Goal: Task Accomplishment & Management: Use online tool/utility

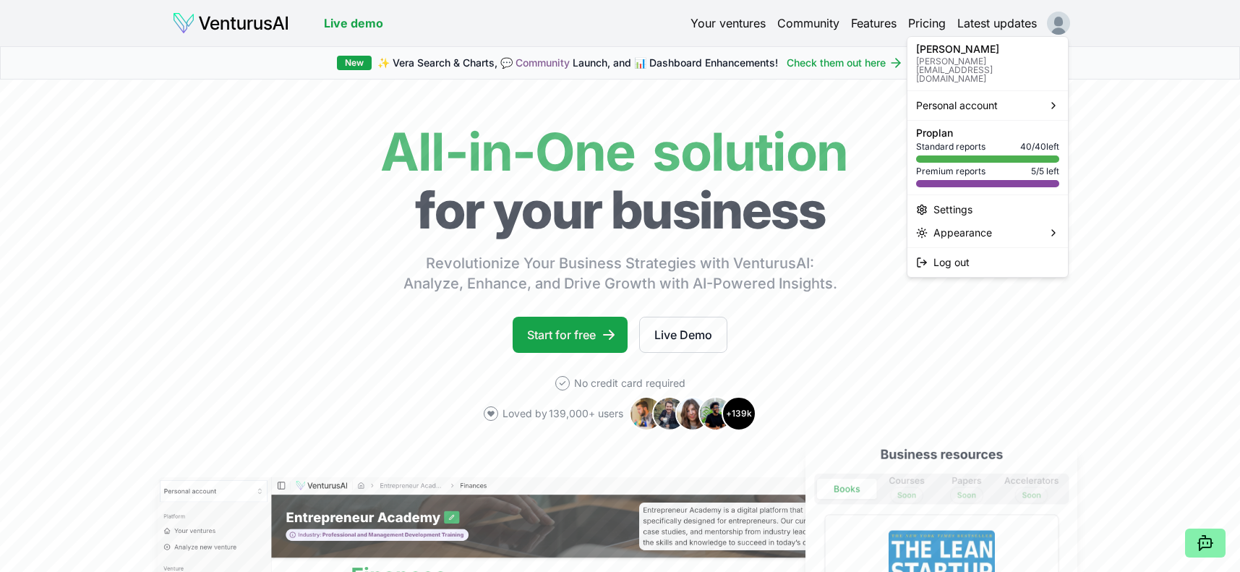
click at [1062, 28] on html "Live demo Your ventures Community Features Pricing Latest updates Live demo New…" at bounding box center [620, 286] width 1240 height 572
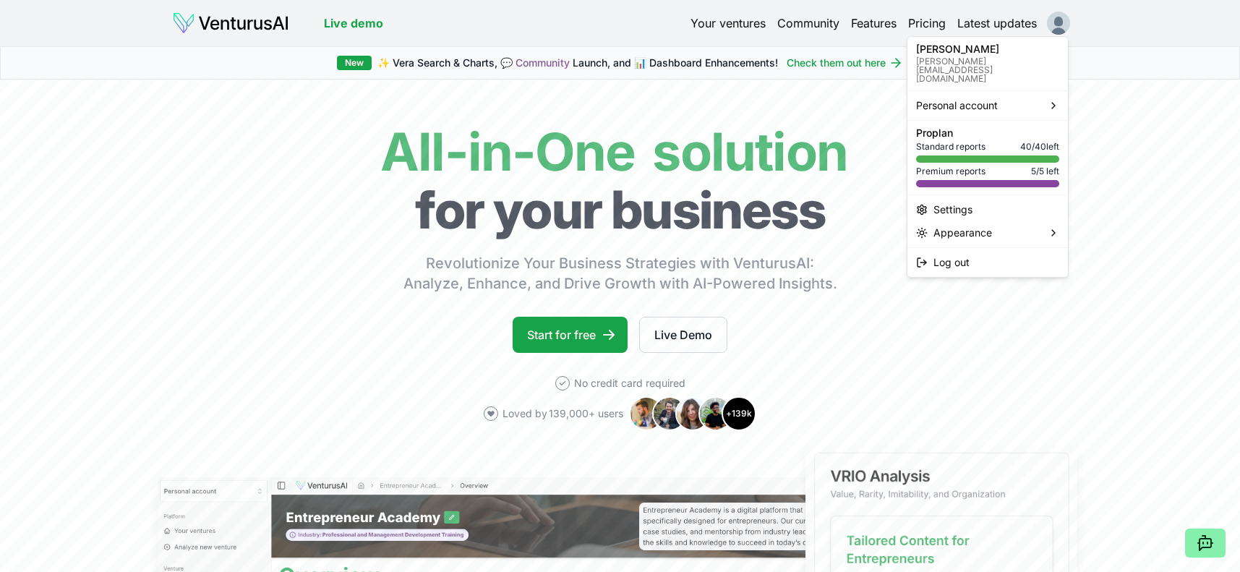
click at [939, 52] on p "[PERSON_NAME]" at bounding box center [987, 49] width 143 height 10
click at [940, 51] on p "[PERSON_NAME]" at bounding box center [987, 49] width 143 height 10
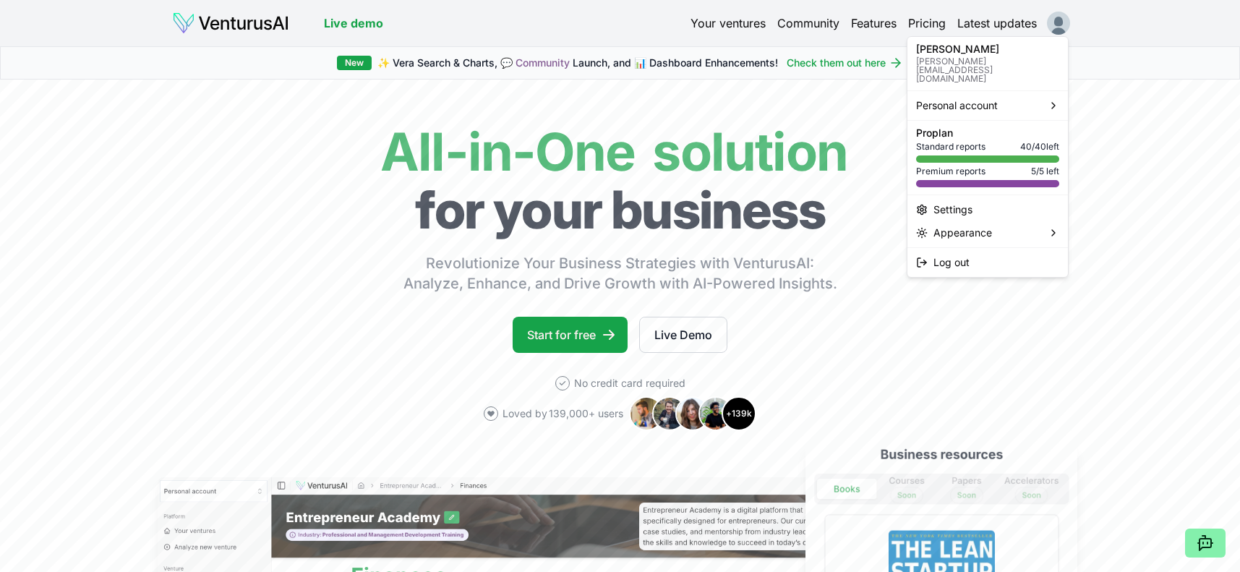
click at [247, 26] on html "Live demo Your ventures Community Features Pricing Latest updates Live demo New…" at bounding box center [620, 286] width 1240 height 572
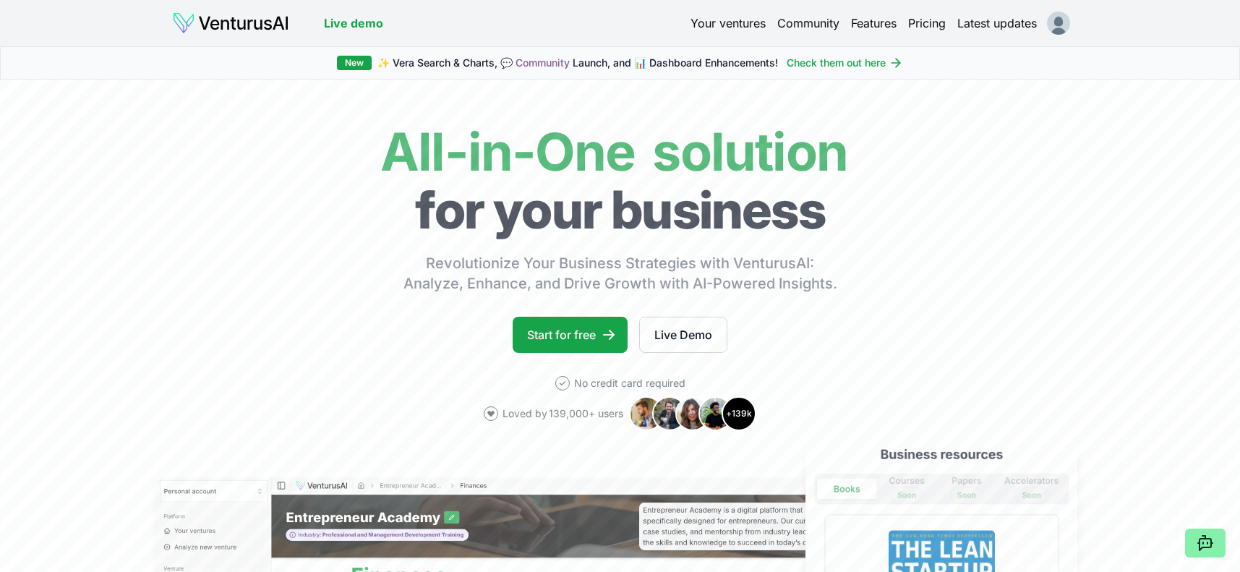
click at [236, 23] on img at bounding box center [230, 23] width 117 height 23
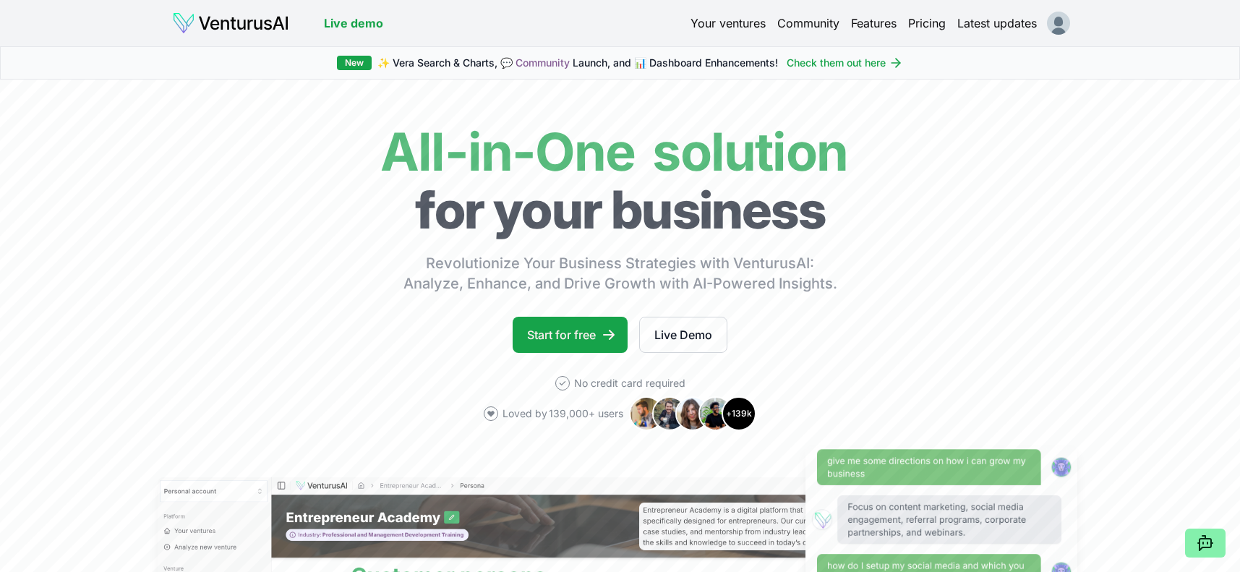
click at [709, 24] on link "Your ventures" at bounding box center [728, 22] width 75 height 17
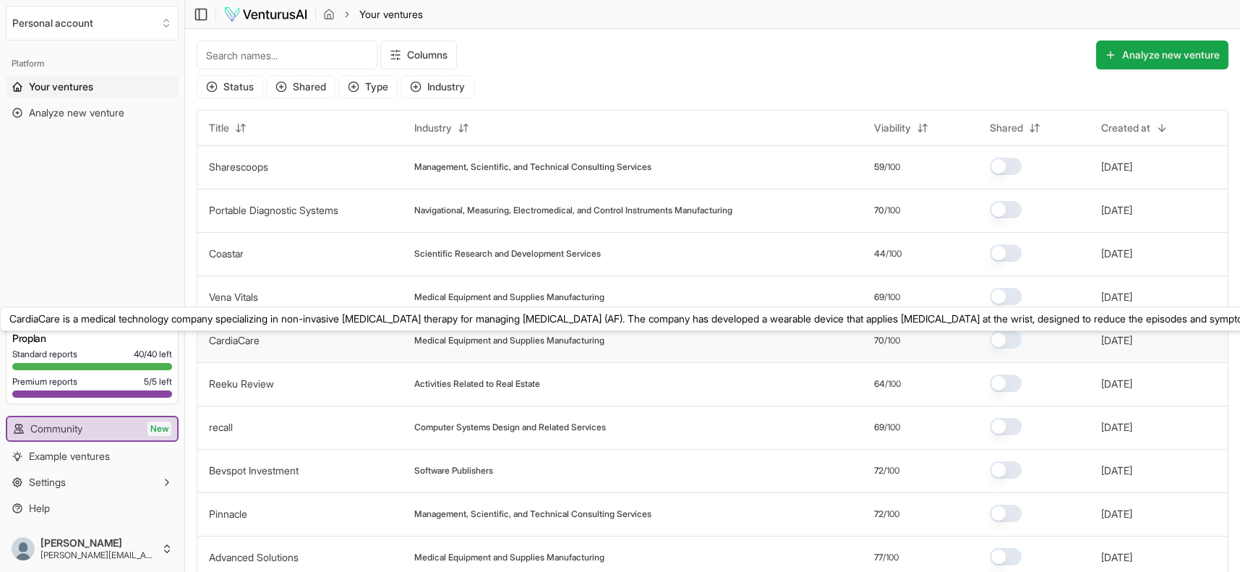
click at [229, 342] on link "CardiaCare" at bounding box center [234, 340] width 51 height 12
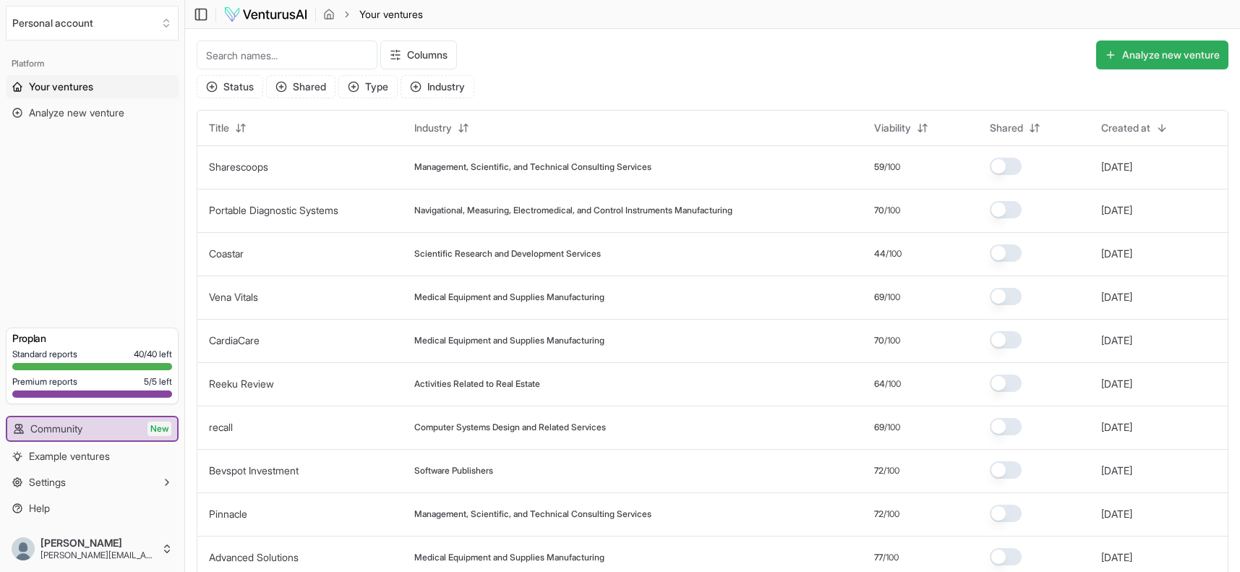
click at [1145, 57] on button "Analyze new venture" at bounding box center [1162, 54] width 132 height 29
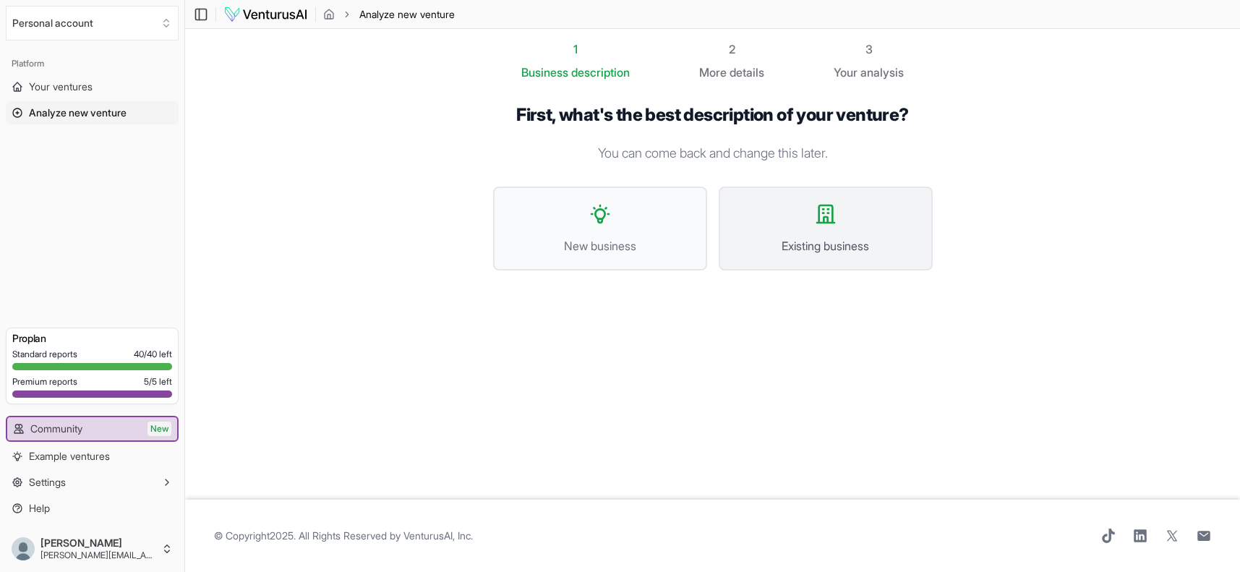
click at [825, 221] on icon at bounding box center [825, 213] width 23 height 23
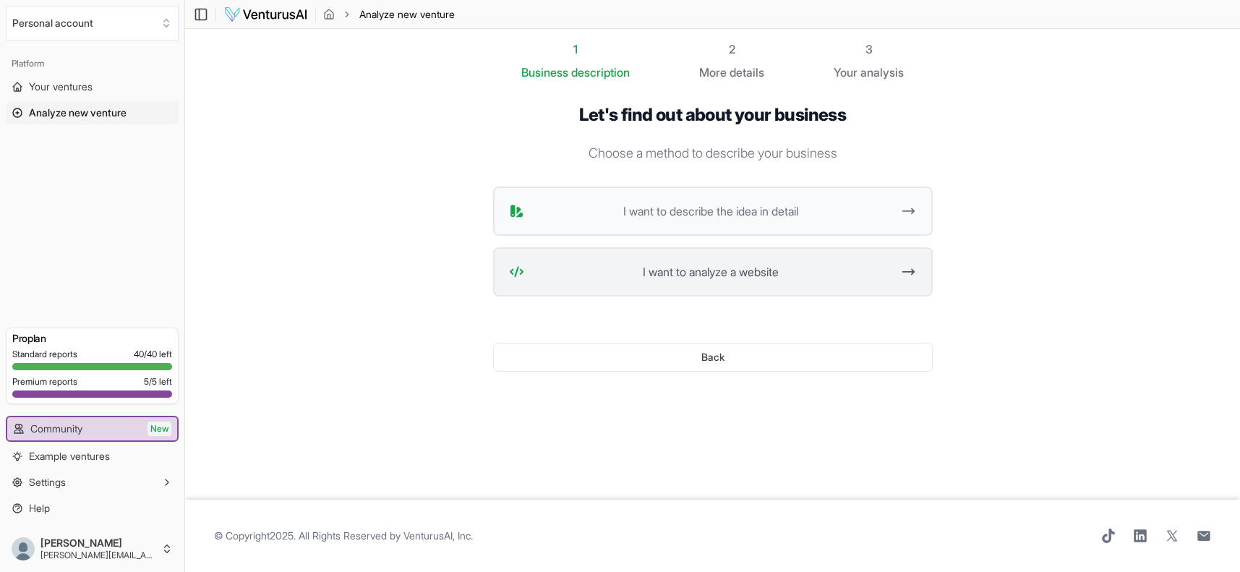
click at [730, 273] on span "I want to analyze a website" at bounding box center [711, 271] width 362 height 17
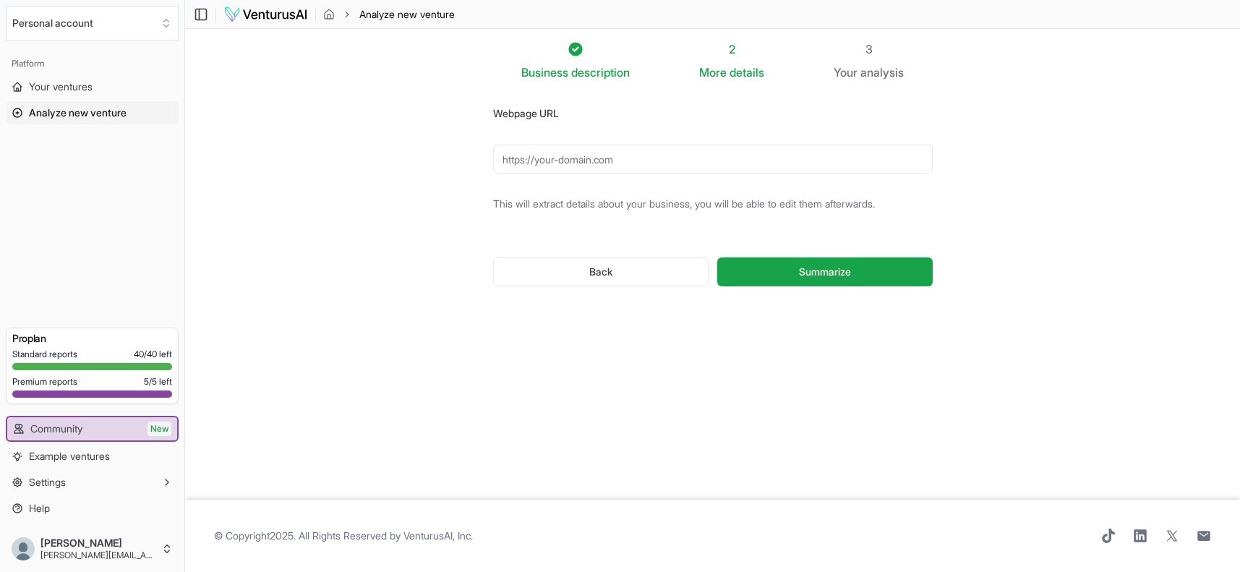
click at [536, 159] on input "Webpage URL" at bounding box center [713, 159] width 440 height 29
click at [824, 272] on button "Summarize" at bounding box center [824, 271] width 215 height 29
type input "a"
paste input "[URL][DOMAIN_NAME]"
type input "[URL][DOMAIN_NAME]"
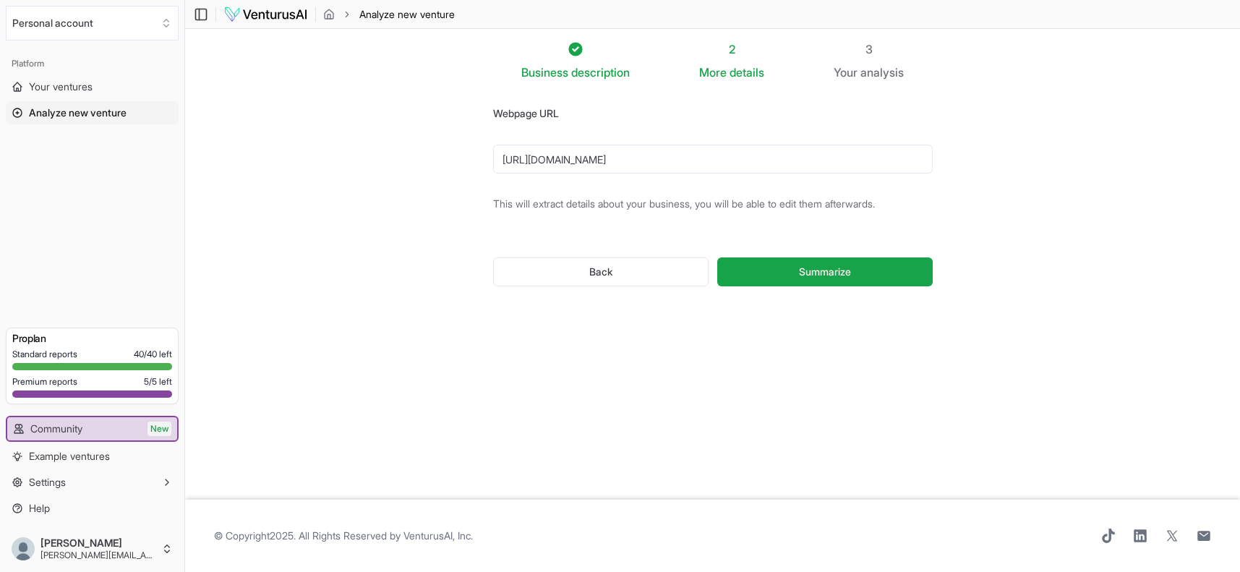
click at [824, 272] on button "Summarize" at bounding box center [824, 271] width 215 height 29
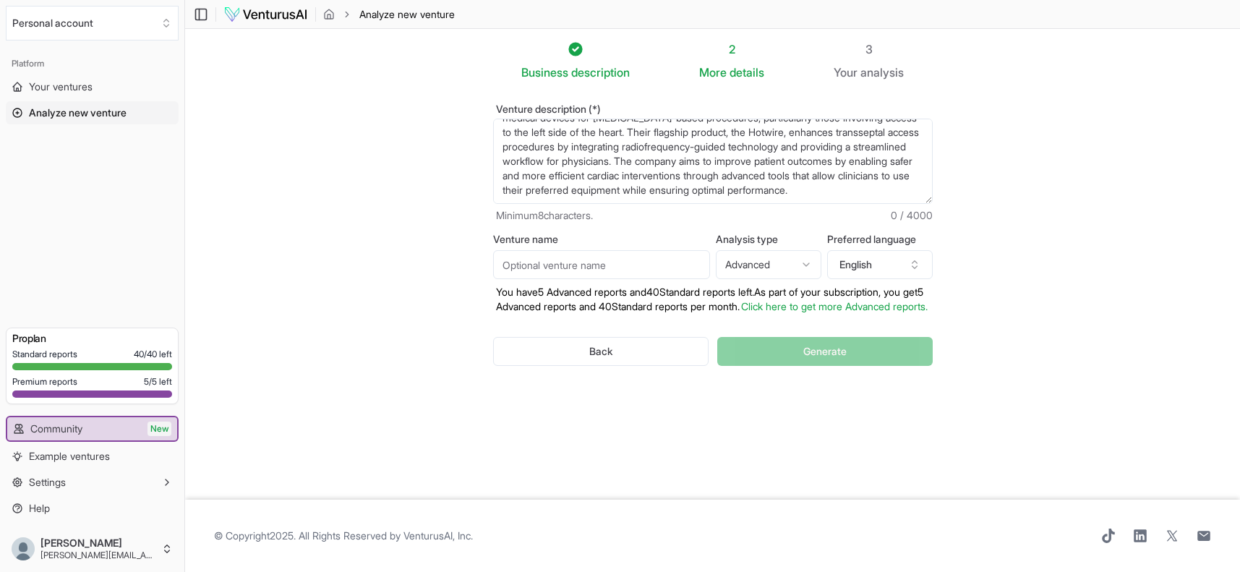
click at [519, 268] on input "Venture name" at bounding box center [601, 264] width 217 height 29
type input "Atraverse"
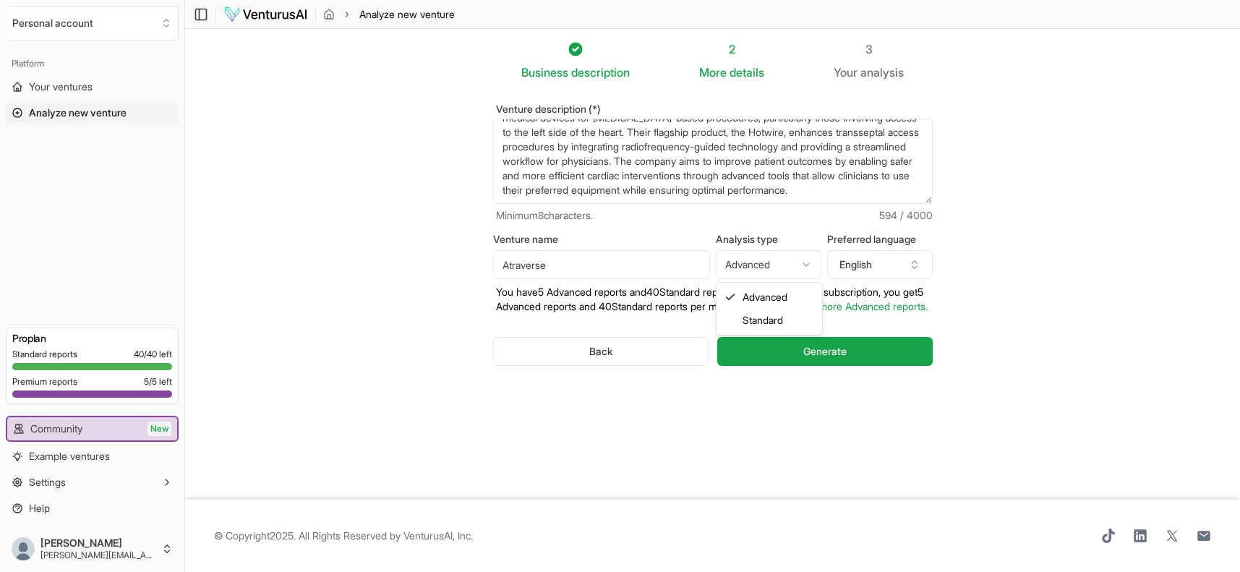
click at [775, 268] on html "Personal account Platform Your ventures Analyze new venture Get started for fre…" at bounding box center [620, 286] width 1240 height 572
click at [888, 263] on html "Personal account Platform Your ventures Analyze new venture Get started for fre…" at bounding box center [620, 286] width 1240 height 572
click at [874, 364] on button "Generate" at bounding box center [824, 351] width 215 height 29
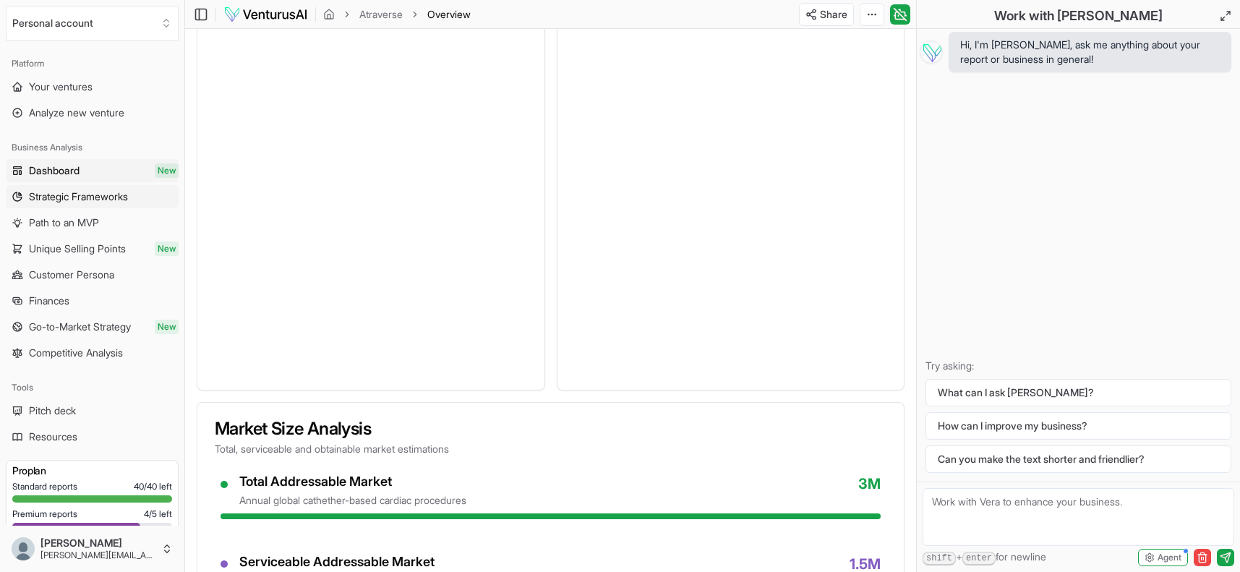
click at [55, 198] on span "Strategic Frameworks" at bounding box center [78, 196] width 99 height 14
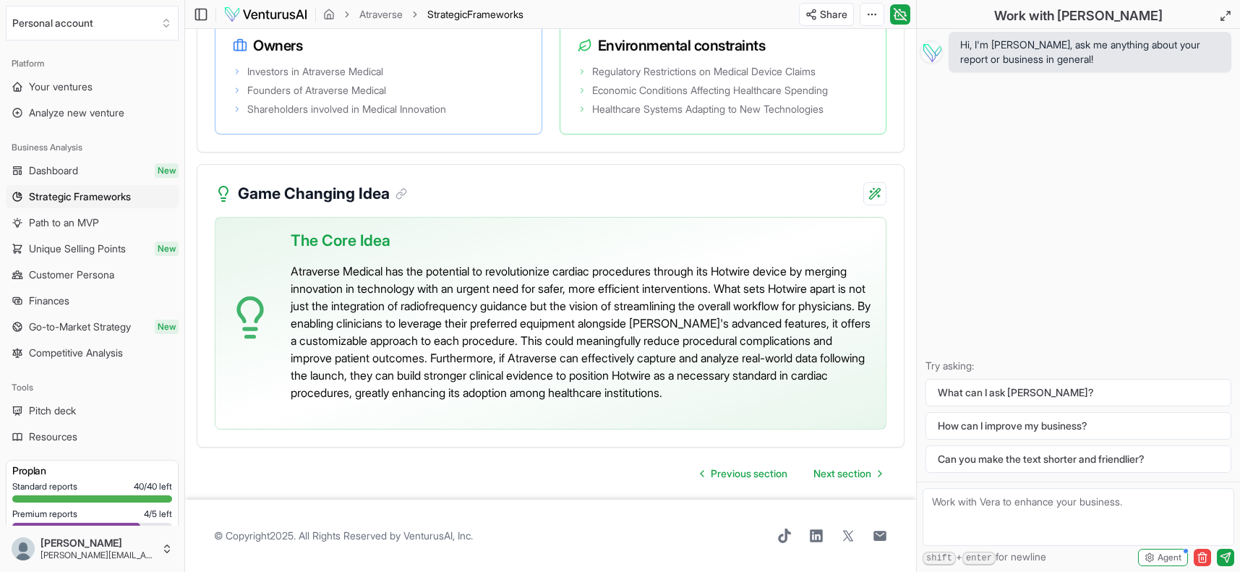
scroll to position [3266, 0]
click at [63, 223] on span "Path to an MVP" at bounding box center [64, 223] width 70 height 14
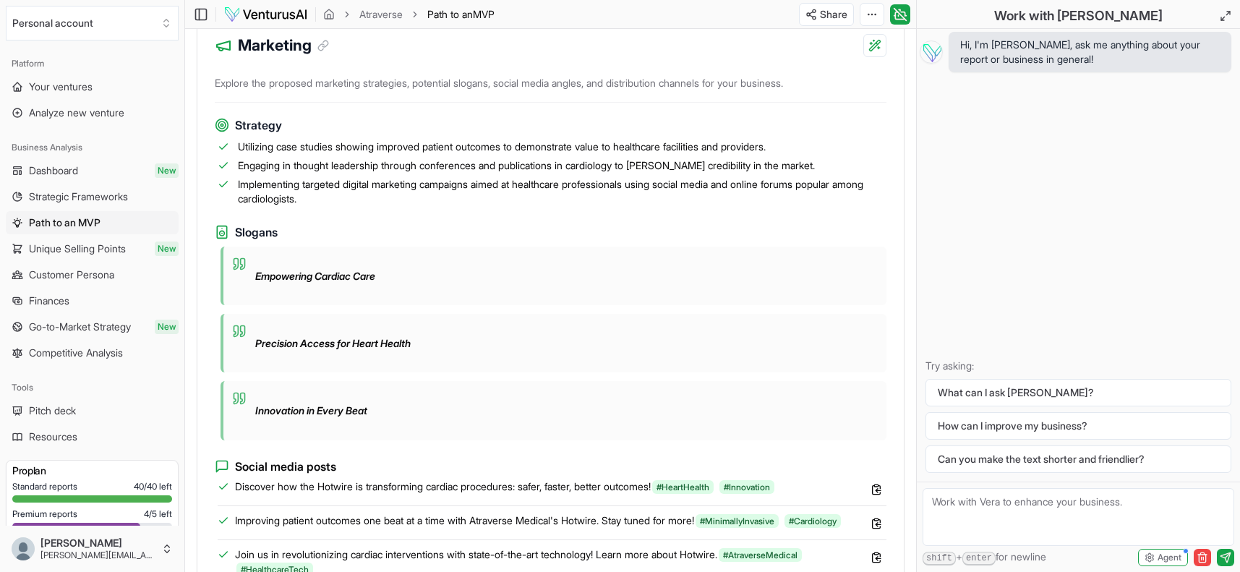
scroll to position [918, 0]
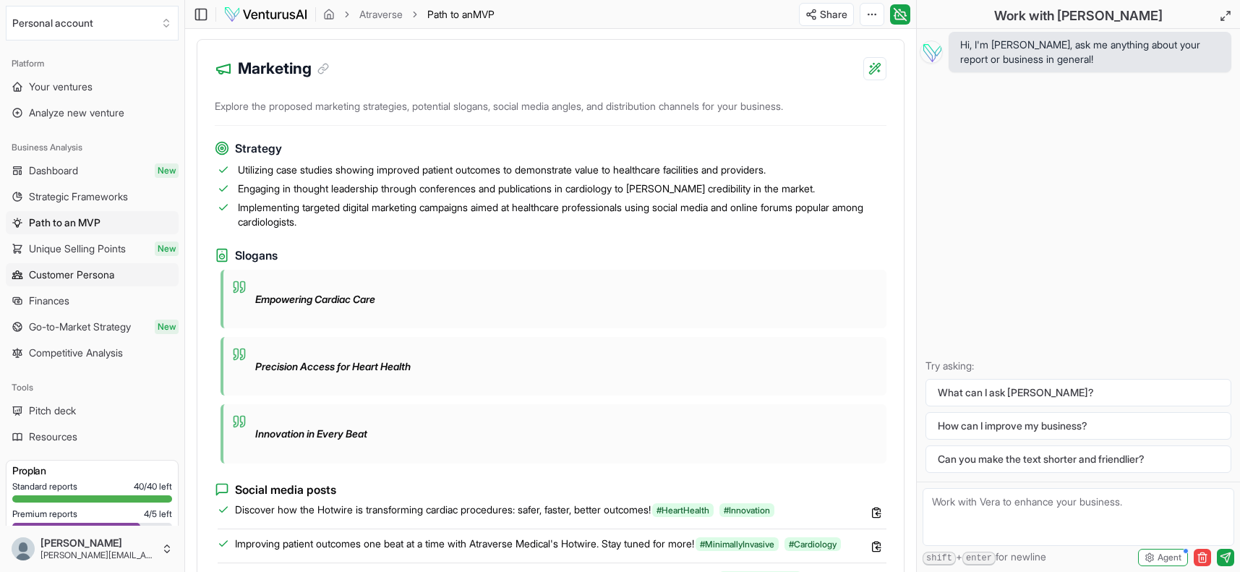
click at [69, 273] on span "Customer Persona" at bounding box center [71, 275] width 85 height 14
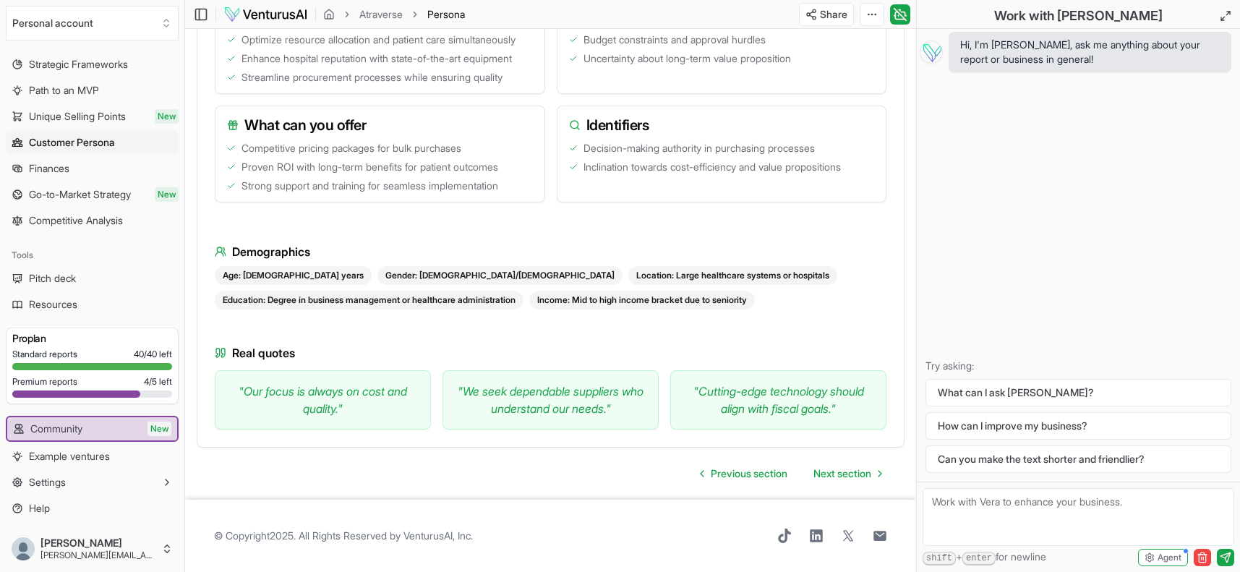
scroll to position [2266, 0]
click at [75, 193] on span "Go-to-Market Strategy" at bounding box center [80, 194] width 102 height 14
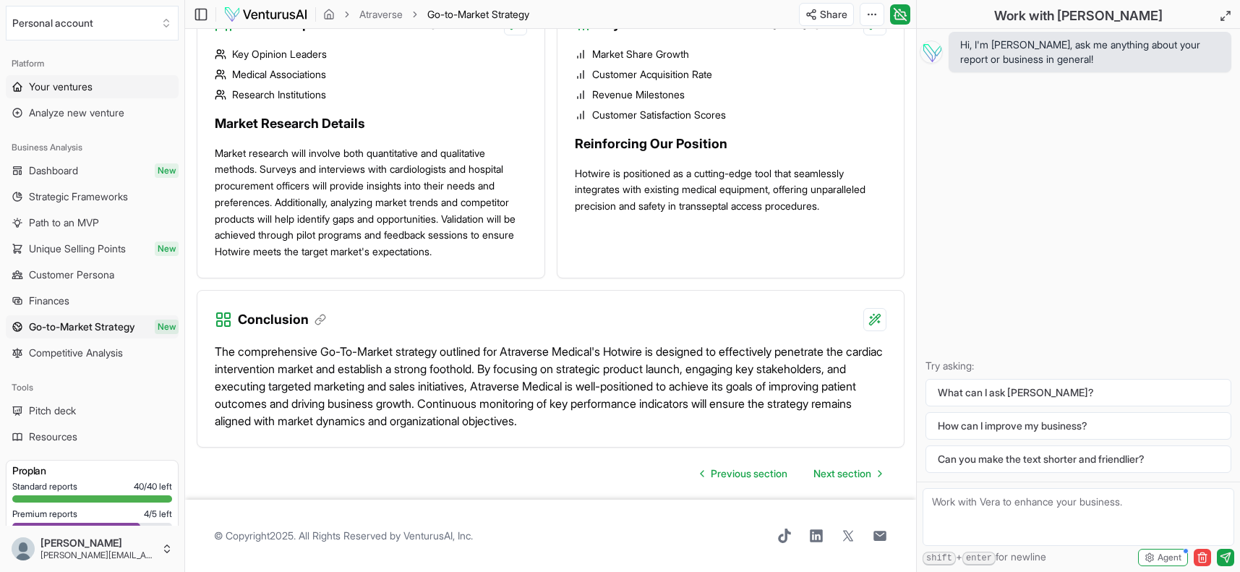
click at [43, 88] on span "Your ventures" at bounding box center [61, 87] width 64 height 14
